Goal: Information Seeking & Learning: Learn about a topic

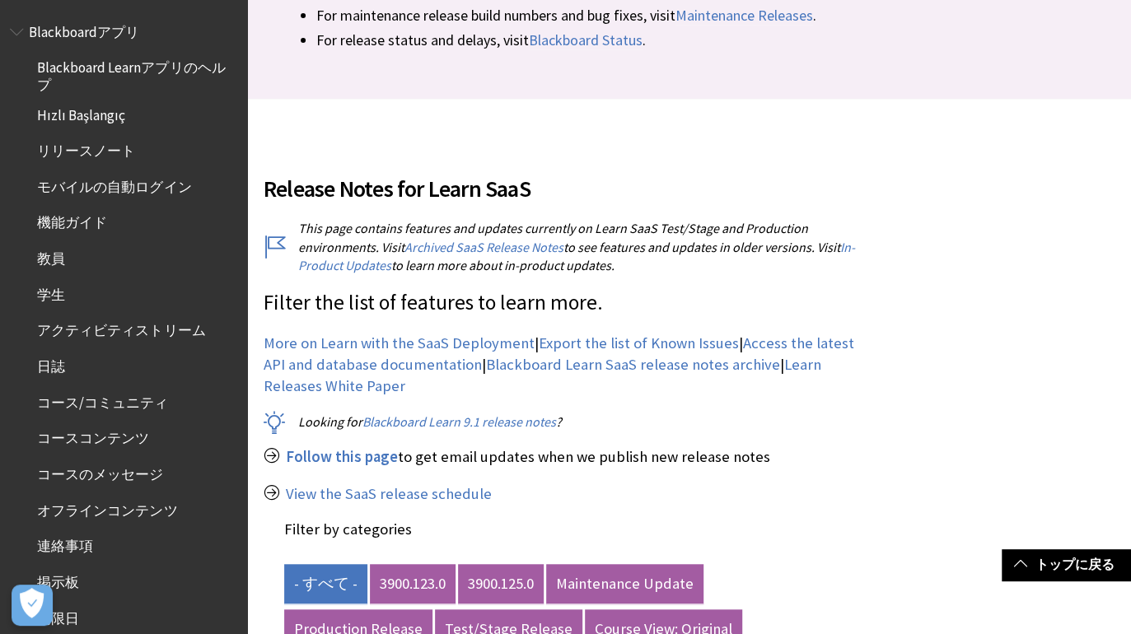
scroll to position [494, 0]
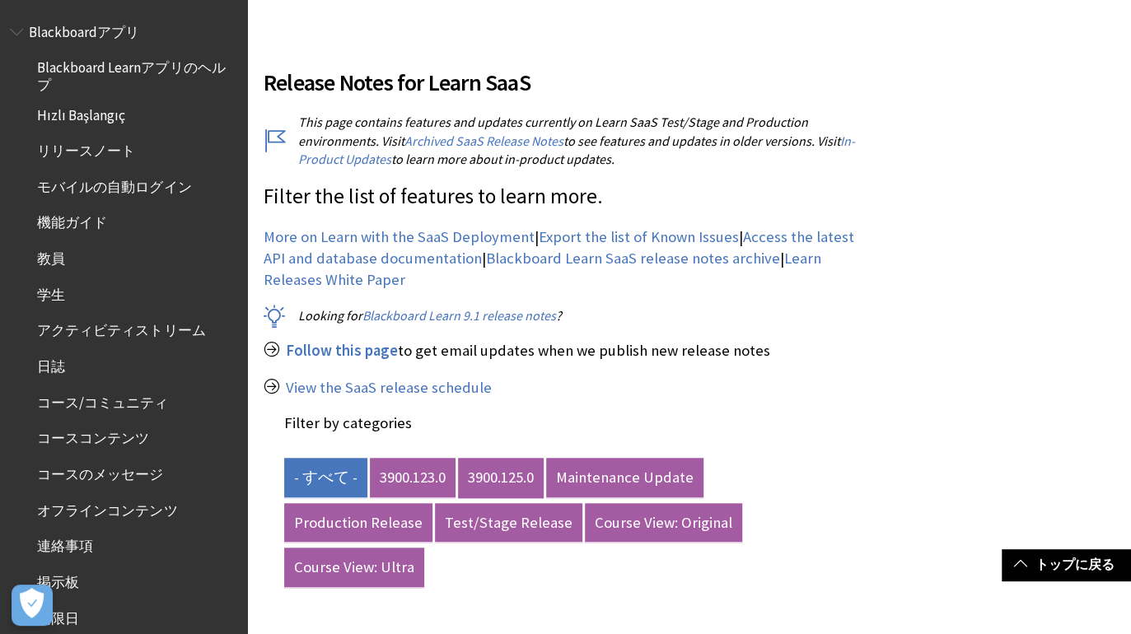
click at [493, 480] on link "3900.125.0" at bounding box center [501, 478] width 86 height 40
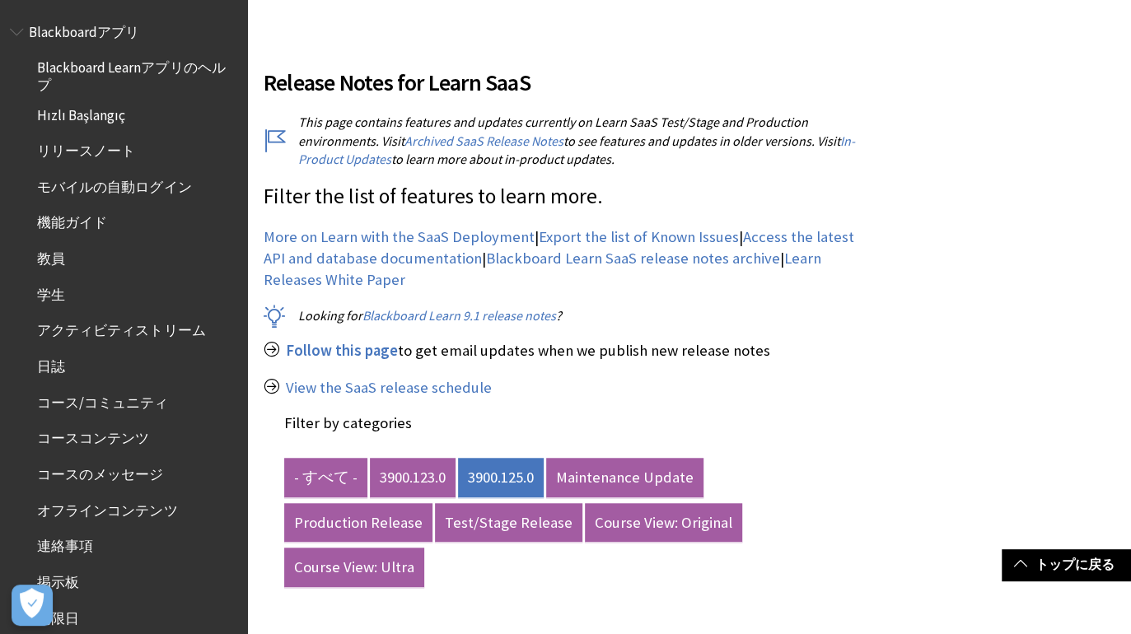
click at [645, 63] on h2 "Release Notes for Learn SaaS" at bounding box center [567, 72] width 607 height 54
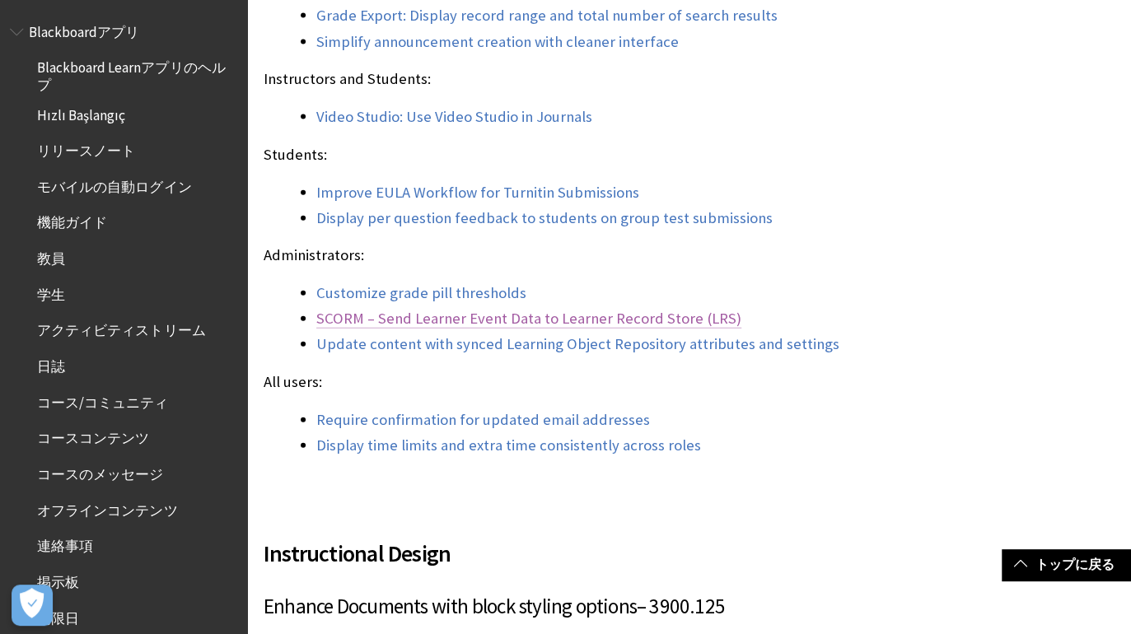
click at [534, 316] on link "SCORM – Send Learner Event Data to Learner Record Store (LRS)" at bounding box center [528, 319] width 425 height 20
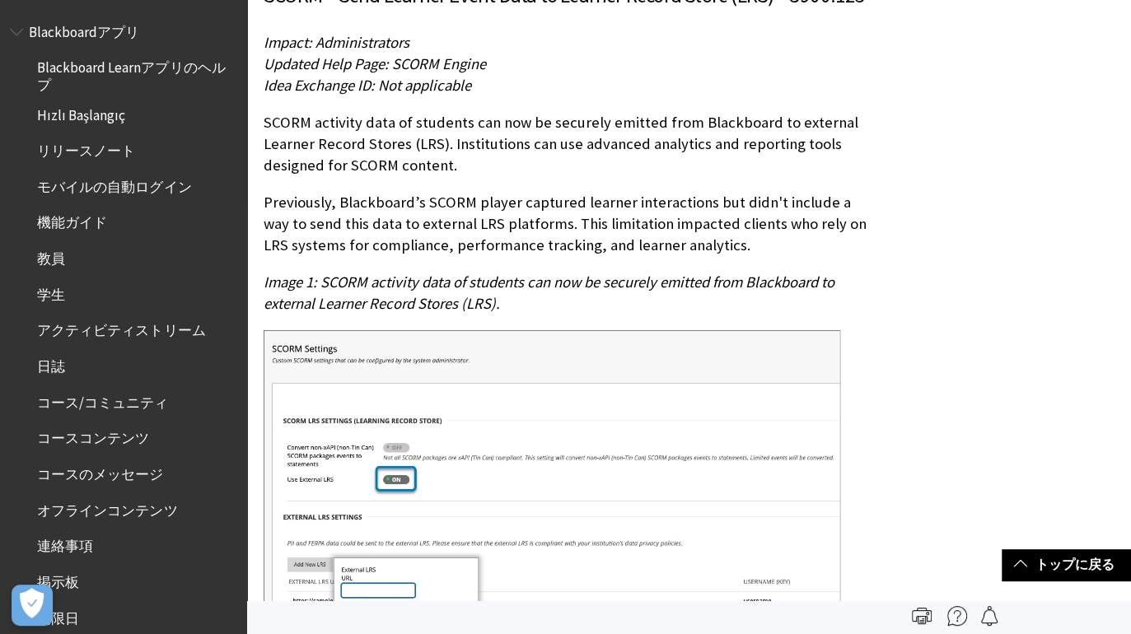
scroll to position [16614, 0]
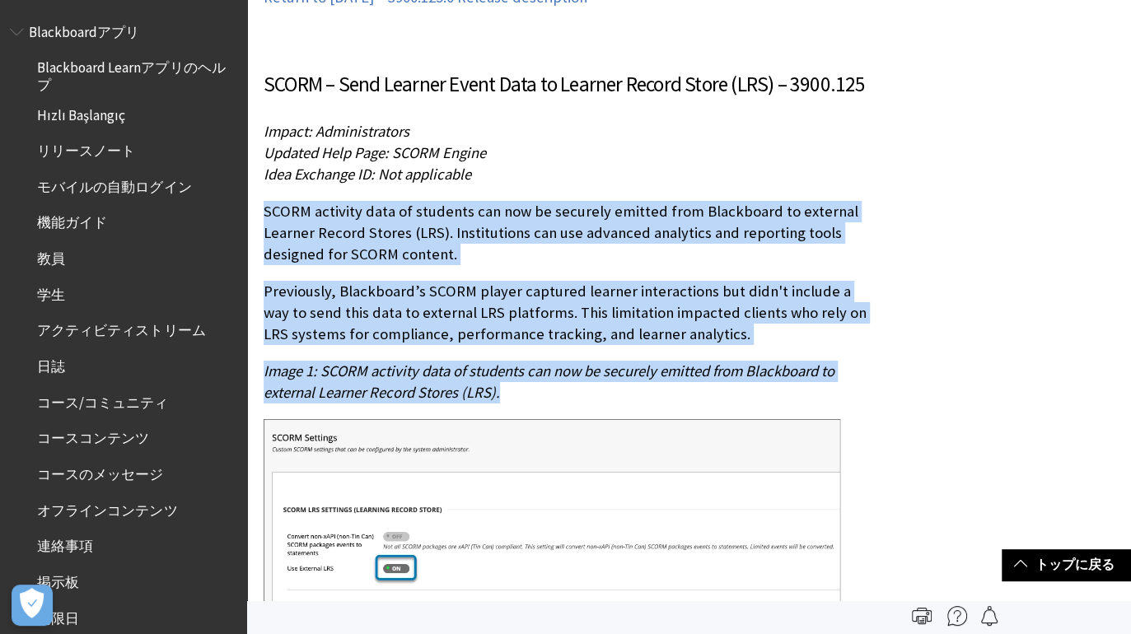
drag, startPoint x: 522, startPoint y: 328, endPoint x: 262, endPoint y: 123, distance: 331.5
copy div "SCORM activity data of students can now be securely emitted from Blackboard to …"
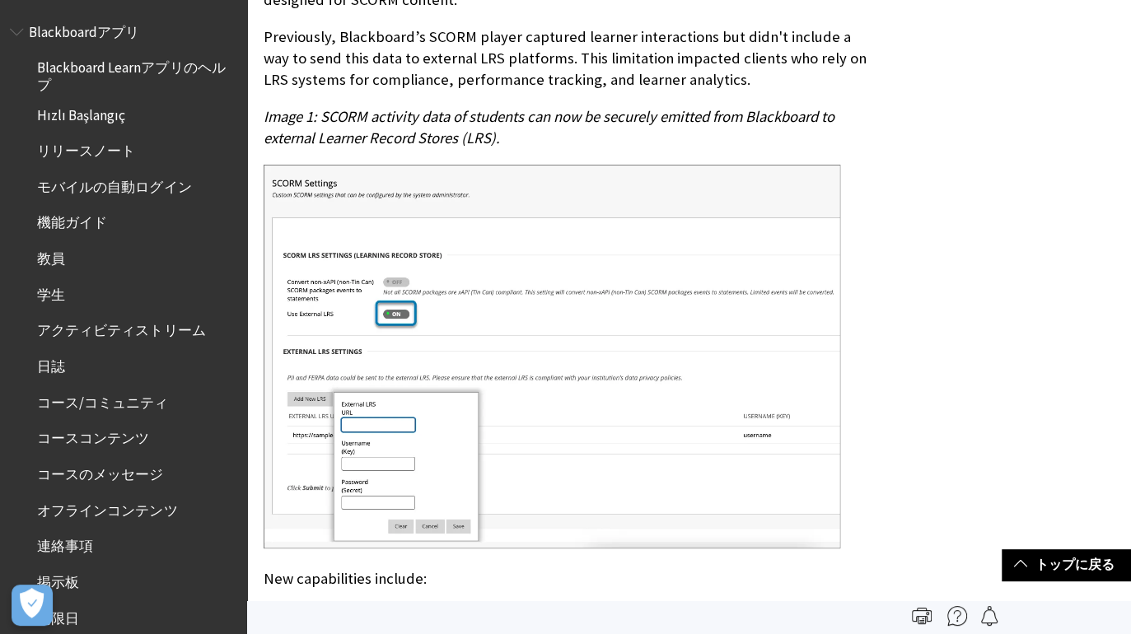
scroll to position [16861, 0]
